Goal: Task Accomplishment & Management: Use online tool/utility

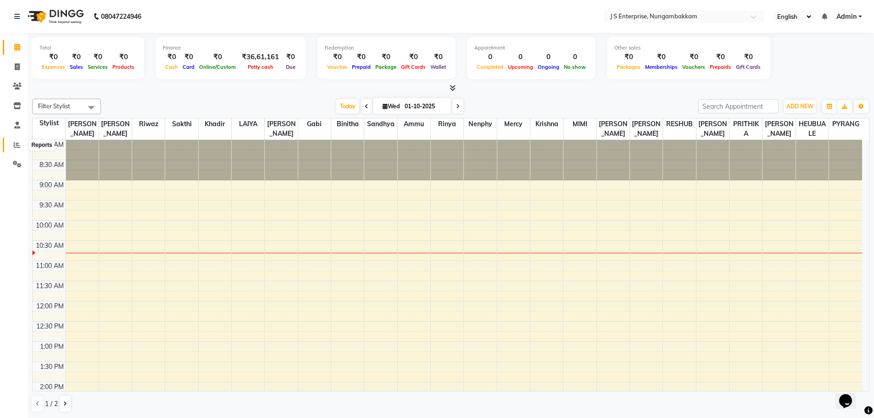
drag, startPoint x: 17, startPoint y: 144, endPoint x: 22, endPoint y: 141, distance: 6.0
click at [17, 144] on icon at bounding box center [17, 144] width 7 height 7
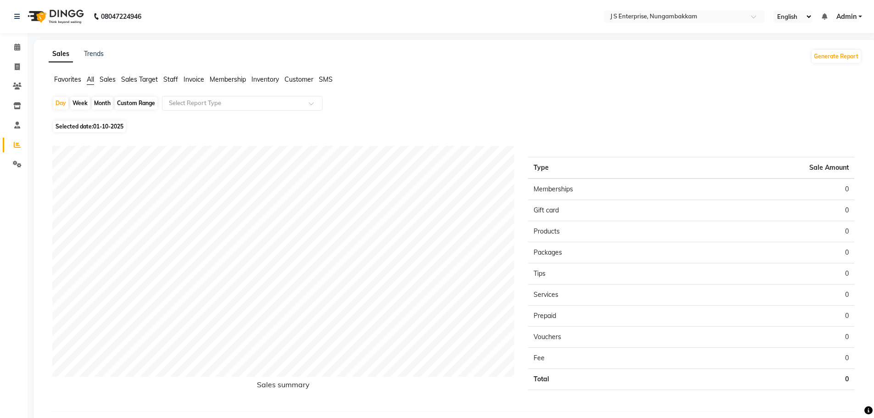
click at [107, 125] on span "01-10-2025" at bounding box center [108, 126] width 30 height 7
select select "10"
select select "2025"
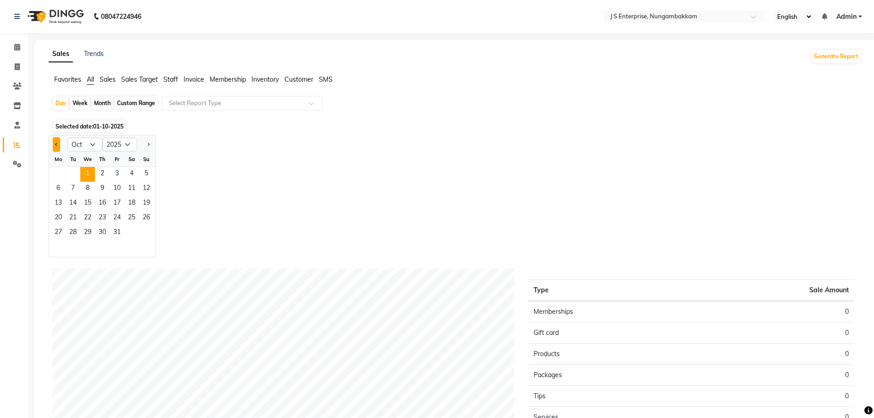
click at [56, 144] on span "Previous month" at bounding box center [56, 143] width 3 height 3
select select "9"
click at [74, 232] on span "30" at bounding box center [73, 233] width 15 height 15
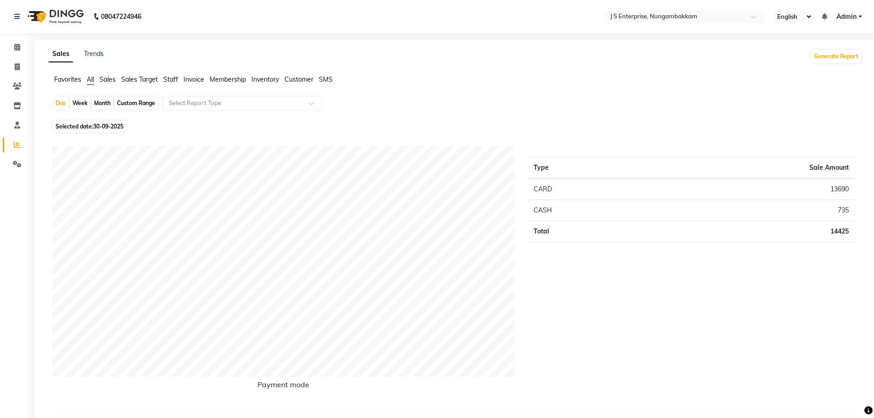
click at [196, 78] on span "Invoice" at bounding box center [193, 79] width 21 height 8
click at [168, 80] on span "Staff" at bounding box center [170, 79] width 15 height 8
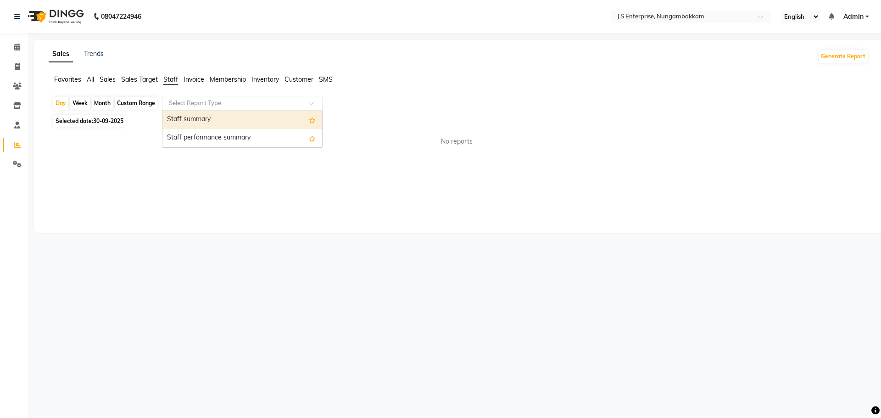
click at [196, 102] on input "text" at bounding box center [233, 103] width 132 height 9
click at [194, 123] on div "Staff summary" at bounding box center [242, 120] width 160 height 18
select select "csv"
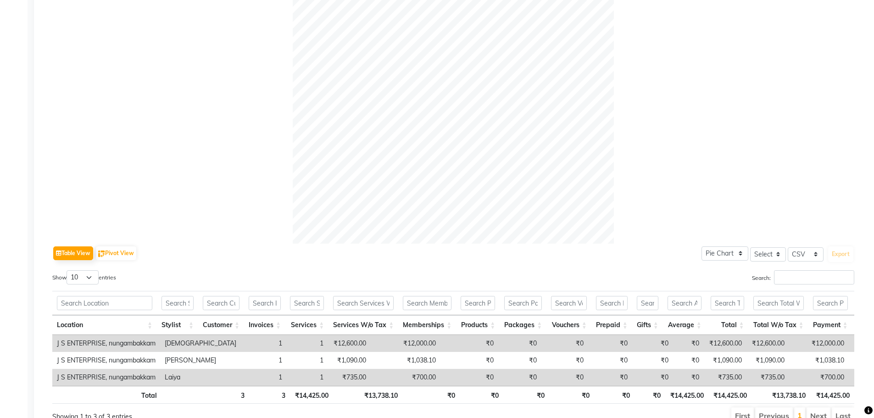
scroll to position [276, 0]
